Goal: Navigation & Orientation: Go to known website

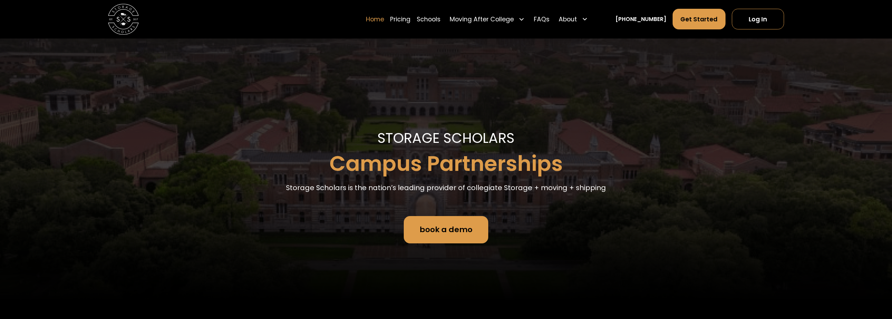
click at [381, 16] on link "Home" at bounding box center [375, 18] width 18 height 21
